Goal: Check status: Check status

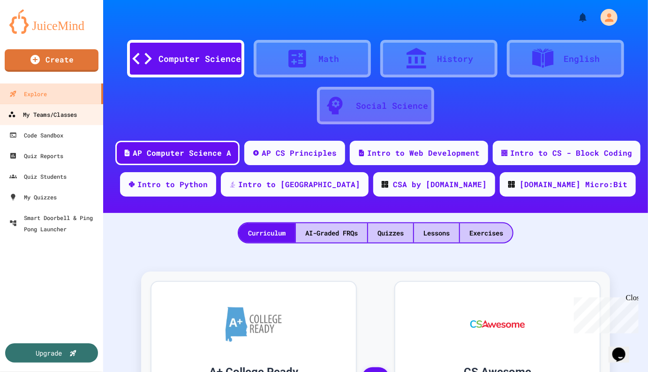
click at [47, 115] on div "My Teams/Classes" at bounding box center [42, 115] width 69 height 12
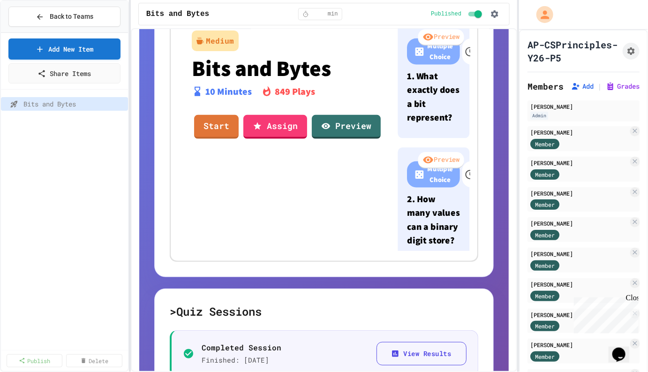
scroll to position [220, 0]
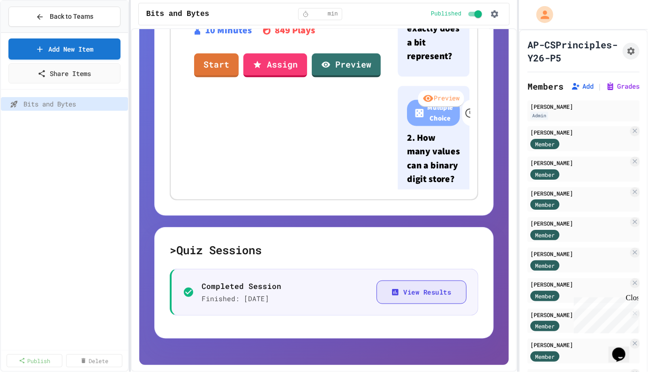
click at [420, 291] on button "View Results" at bounding box center [422, 292] width 90 height 24
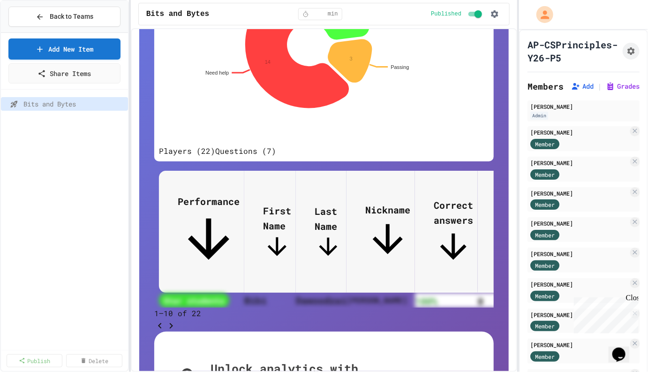
click at [274, 157] on button "Questions (7)" at bounding box center [245, 150] width 61 height 11
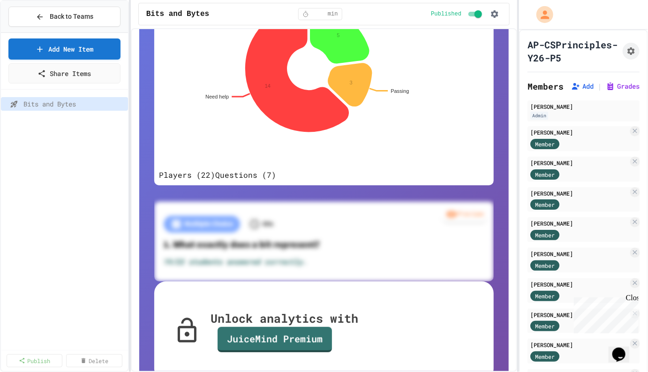
scroll to position [199, 0]
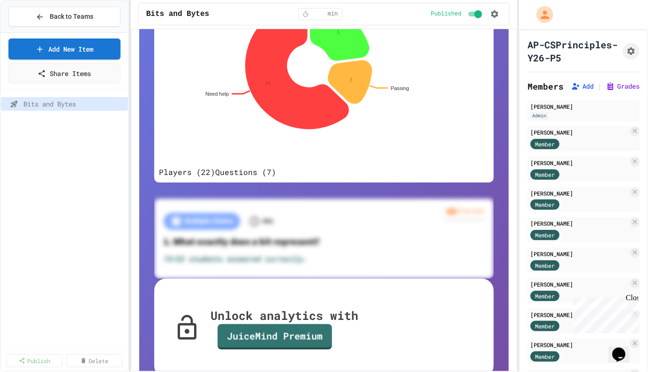
click at [211, 178] on button "Players (22)" at bounding box center [187, 171] width 56 height 11
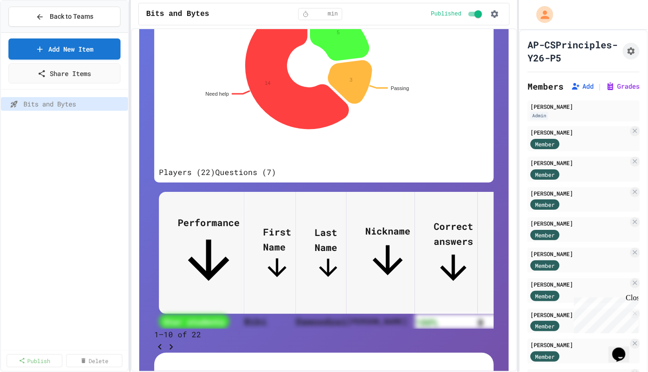
click at [177, 353] on icon "Go to next page" at bounding box center [171, 346] width 11 height 11
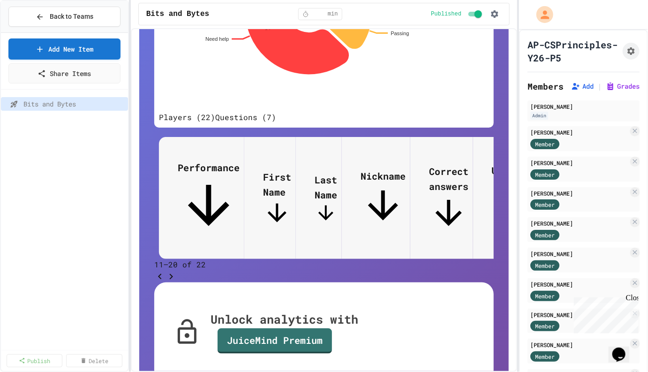
scroll to position [261, 0]
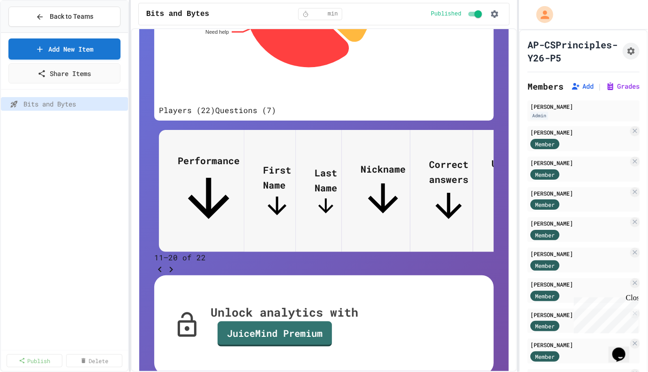
click at [166, 264] on icon "Go to previous page" at bounding box center [159, 269] width 11 height 11
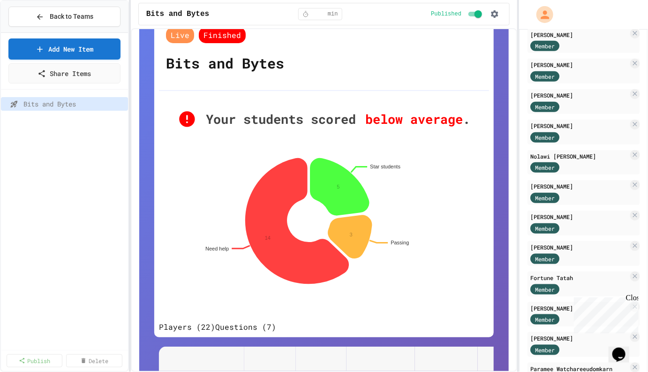
scroll to position [0, 0]
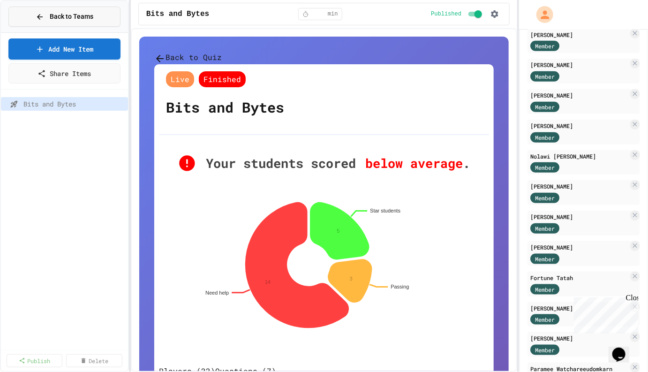
click at [77, 18] on span "Back to Teams" at bounding box center [72, 17] width 44 height 10
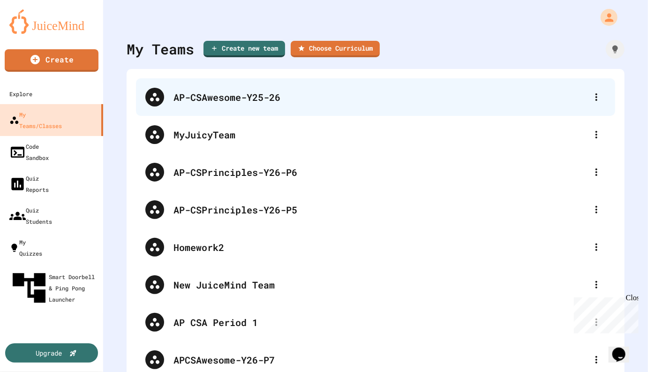
click at [251, 99] on div "AP-CSAwesome-Y25-26" at bounding box center [380, 97] width 414 height 14
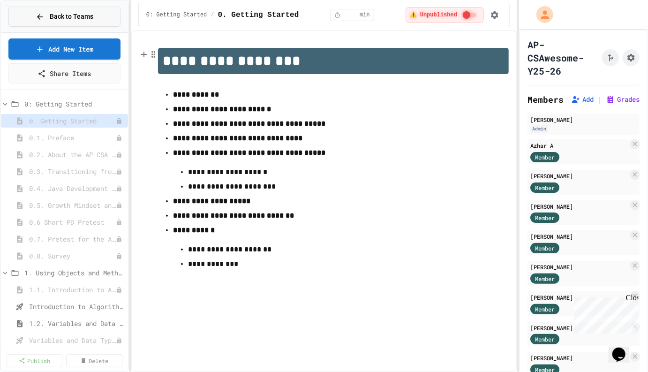
click at [51, 17] on span "Back to Teams" at bounding box center [72, 17] width 44 height 10
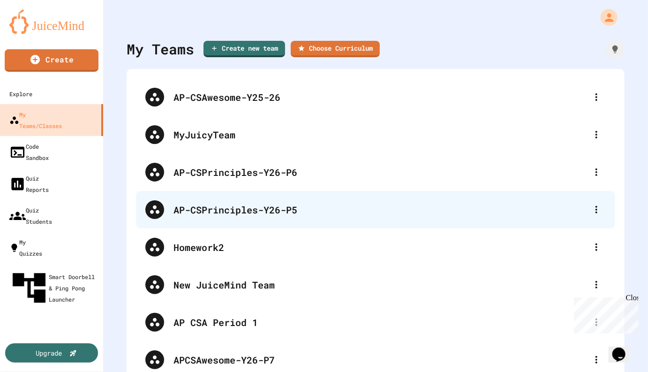
click at [275, 209] on div "AP-CSPrinciples-Y26-P5" at bounding box center [380, 210] width 414 height 14
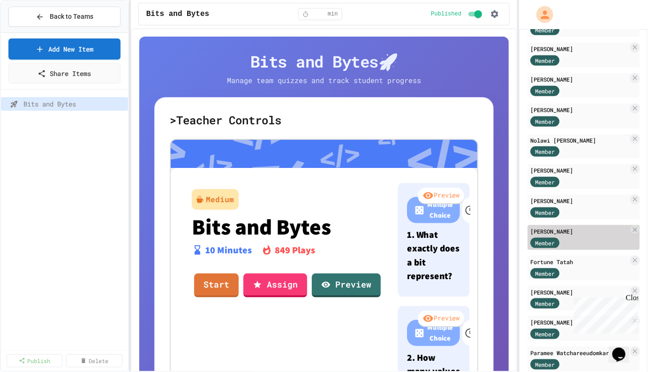
scroll to position [467, 0]
